Goal: Navigation & Orientation: Understand site structure

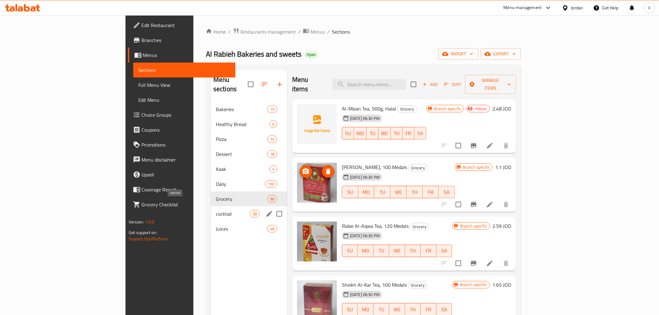
click at [216, 210] on span "cocktail" at bounding box center [233, 213] width 34 height 7
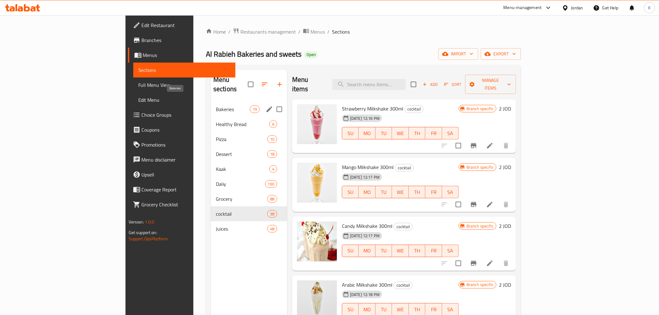
click at [216, 106] on span "Bakeries" at bounding box center [233, 109] width 34 height 7
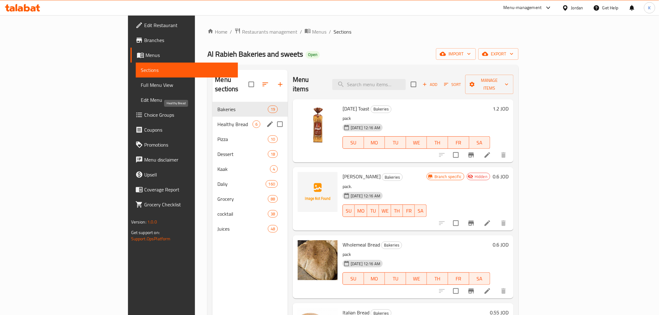
click at [217, 121] on span "Healthy Bread" at bounding box center [234, 124] width 35 height 7
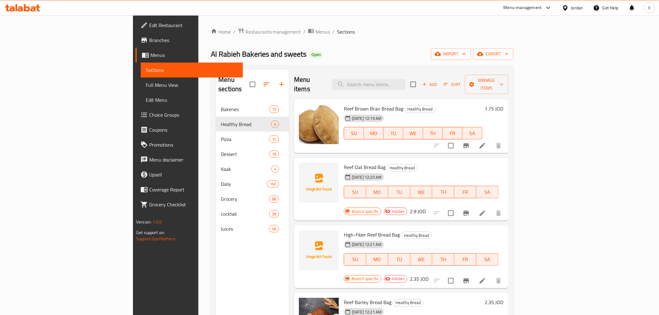
scroll to position [52, 0]
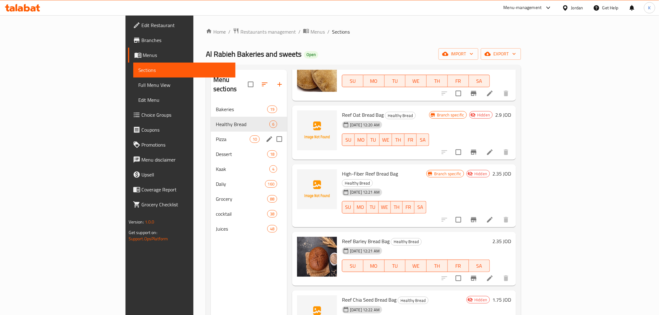
click at [211, 134] on div "Pizza 10" at bounding box center [249, 139] width 76 height 15
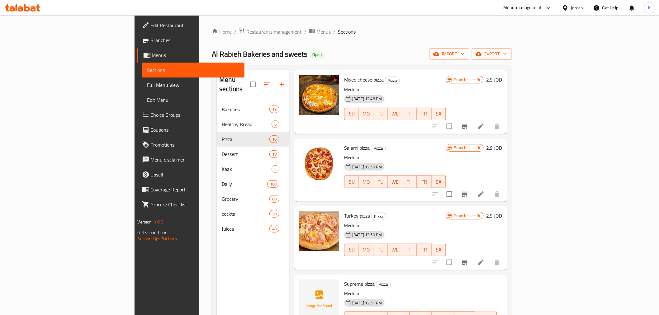
scroll to position [380, 0]
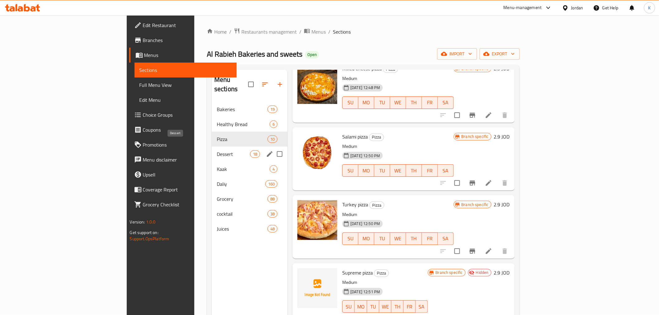
click at [217, 150] on span "Dessert" at bounding box center [233, 153] width 33 height 7
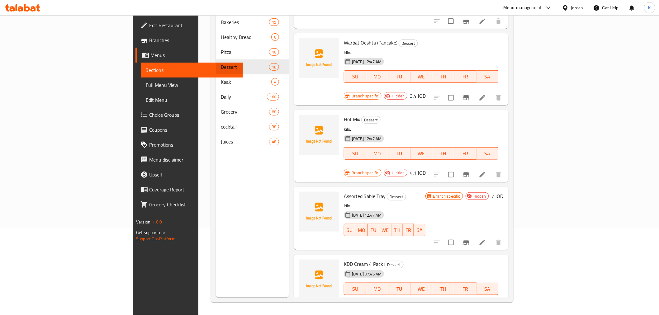
scroll to position [905, 0]
